Goal: Task Accomplishment & Management: Manage account settings

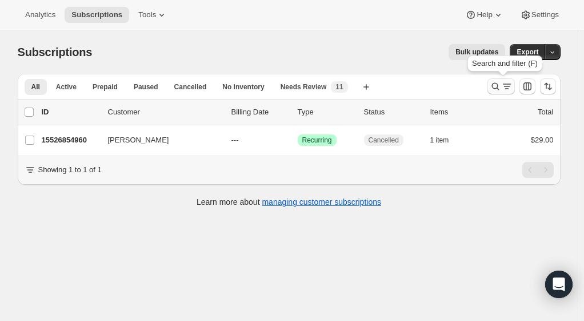
click at [496, 82] on icon "Search and filter results" at bounding box center [495, 86] width 11 height 11
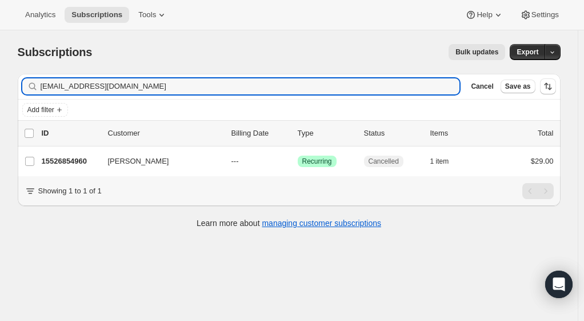
drag, startPoint x: 201, startPoint y: 89, endPoint x: -14, endPoint y: 81, distance: 215.1
click at [0, 81] on html "Analytics Subscriptions Tools Help Settings Skip to content Subscriptions. This…" at bounding box center [292, 160] width 584 height 321
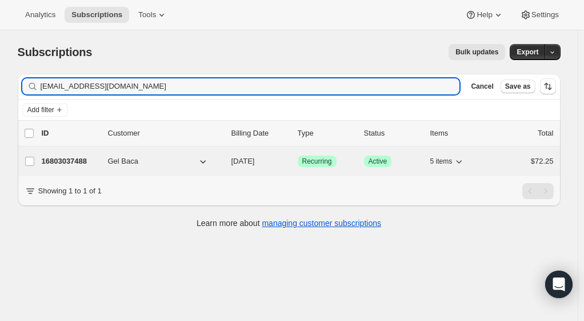
type input "[EMAIL_ADDRESS][DOMAIN_NAME]"
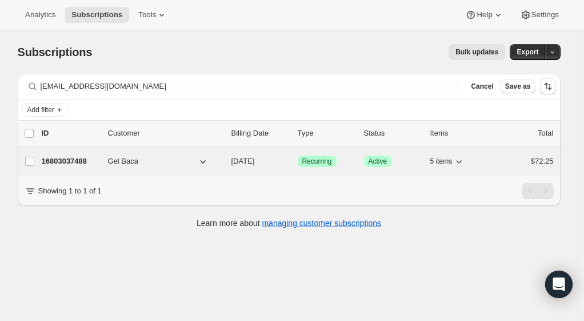
click at [73, 162] on p "16803037488" at bounding box center [70, 161] width 57 height 11
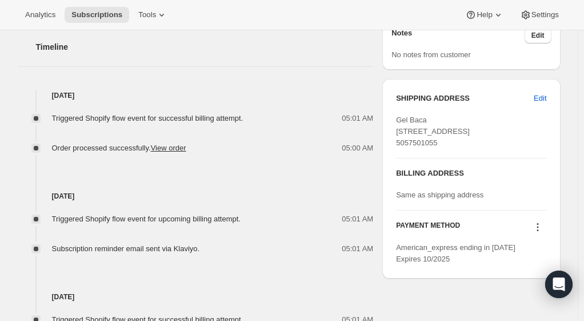
scroll to position [457, 0]
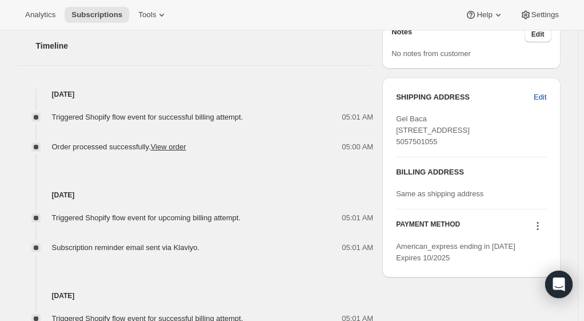
click at [542, 97] on span "Edit" at bounding box center [540, 96] width 13 height 11
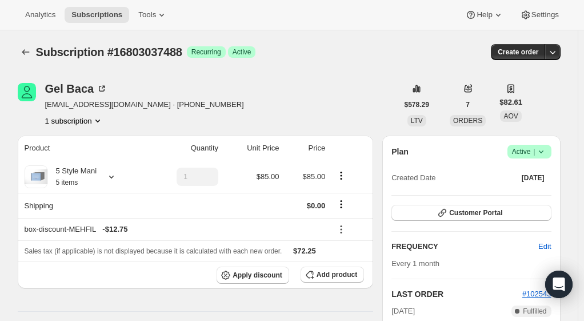
select select "[GEOGRAPHIC_DATA]"
select select "NM"
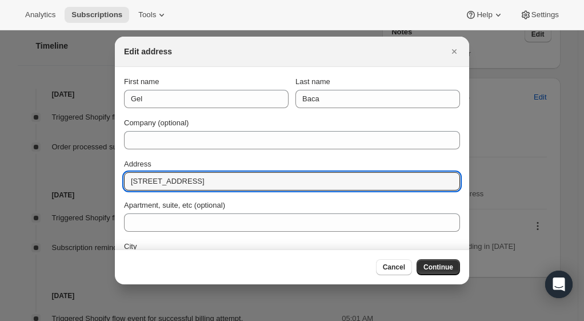
drag, startPoint x: 253, startPoint y: 178, endPoint x: 119, endPoint y: 172, distance: 134.6
click at [119, 172] on section "First name Gel Last name Baca Company (optional) Address [STREET_ADDRESS], etc …" at bounding box center [292, 215] width 355 height 297
paste input "[STREET_ADDRESS]"
drag, startPoint x: 303, startPoint y: 181, endPoint x: 216, endPoint y: 183, distance: 87.5
click at [216, 183] on input "[STREET_ADDRESS]" at bounding box center [292, 181] width 336 height 18
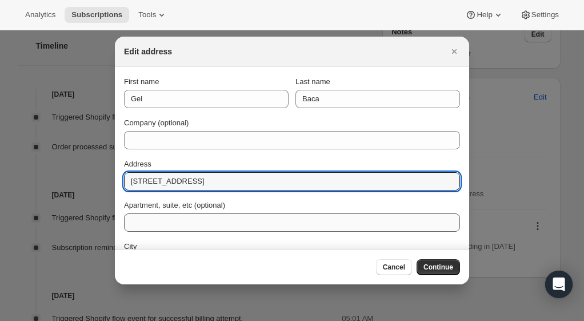
type input "[STREET_ADDRESS]"
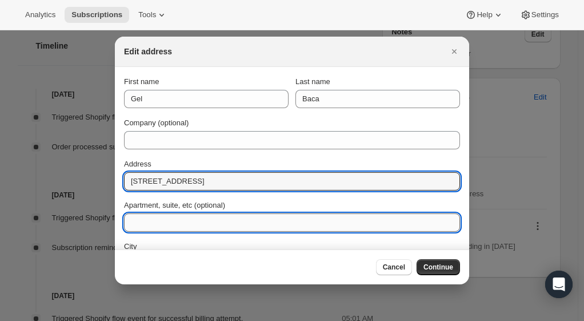
click at [242, 215] on input "Apartment, suite, etc (optional)" at bounding box center [292, 222] width 336 height 18
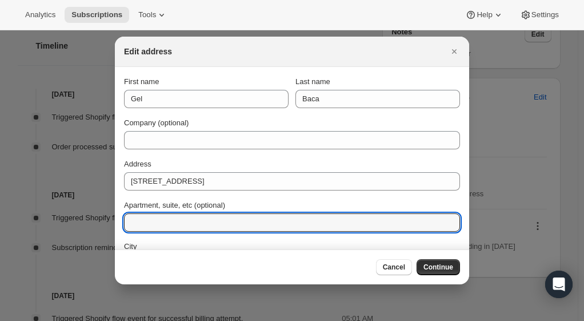
click at [374, 169] on div "Address [STREET_ADDRESS]" at bounding box center [292, 174] width 336 height 32
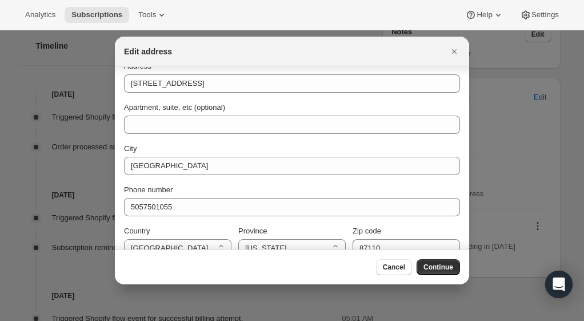
scroll to position [114, 0]
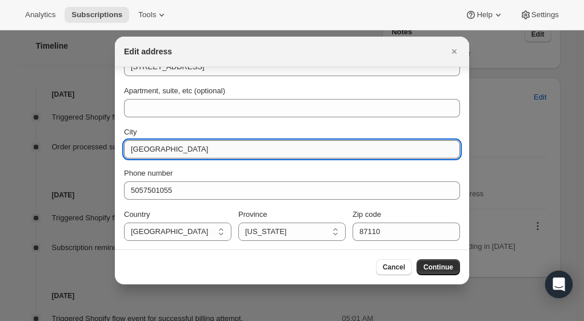
click at [253, 152] on input "[GEOGRAPHIC_DATA]" at bounding box center [292, 149] width 336 height 18
paste input "[STREET_ADDRESS]"
click at [331, 148] on input "[GEOGRAPHIC_DATA] [STREET_ADDRESS]" at bounding box center [292, 149] width 336 height 18
type input "[GEOGRAPHIC_DATA] [STREET_ADDRESS]"
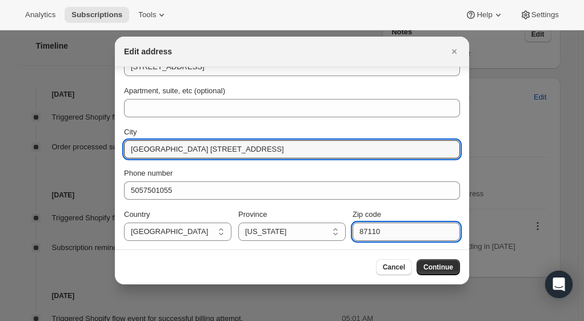
click at [369, 229] on input "87110" at bounding box center [407, 231] width 108 height 18
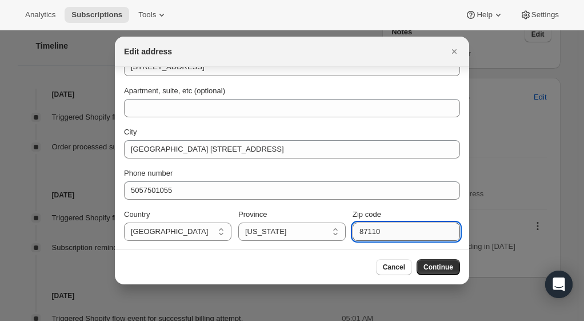
click at [368, 229] on input "87110" at bounding box center [407, 231] width 108 height 18
paste input "1"
type input "87111"
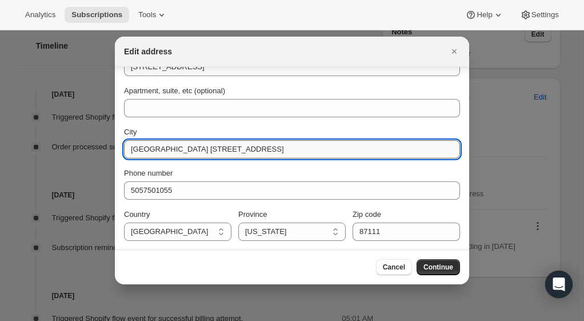
drag, startPoint x: 345, startPoint y: 152, endPoint x: 176, endPoint y: 148, distance: 169.3
click at [176, 148] on input "[GEOGRAPHIC_DATA] [STREET_ADDRESS]" at bounding box center [292, 149] width 336 height 18
type input "[GEOGRAPHIC_DATA]"
click at [431, 267] on span "Continue" at bounding box center [439, 266] width 30 height 9
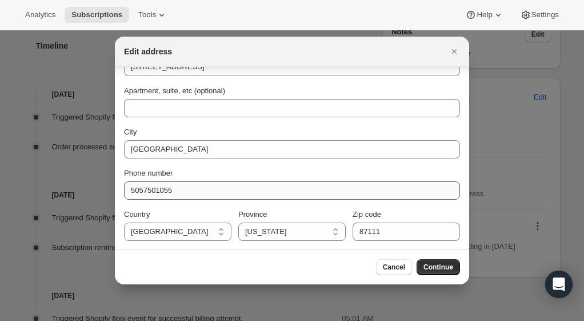
scroll to position [0, 0]
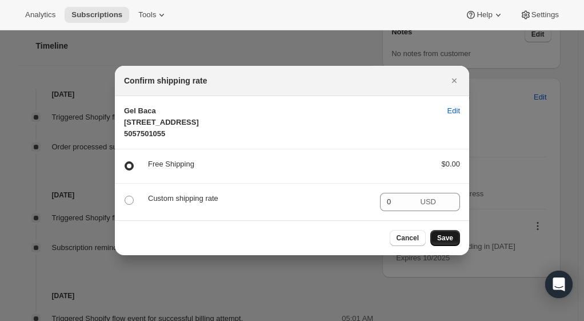
click at [447, 242] on span "Save" at bounding box center [445, 237] width 16 height 9
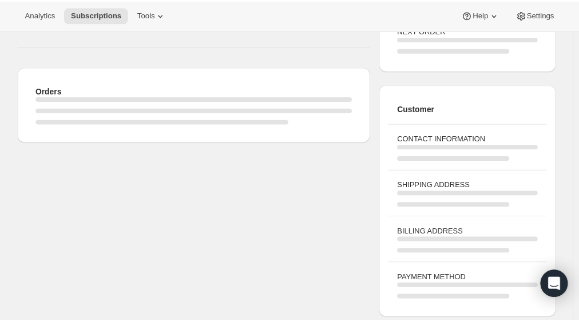
scroll to position [457, 0]
